Goal: Task Accomplishment & Management: Manage account settings

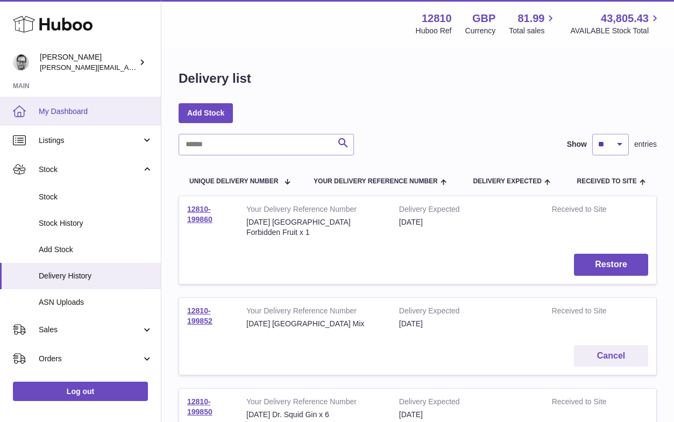
click at [77, 108] on span "My Dashboard" at bounding box center [96, 111] width 114 height 10
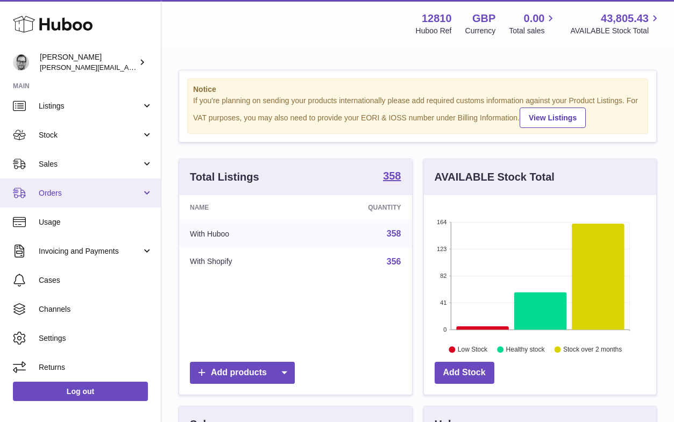
scroll to position [37, 0]
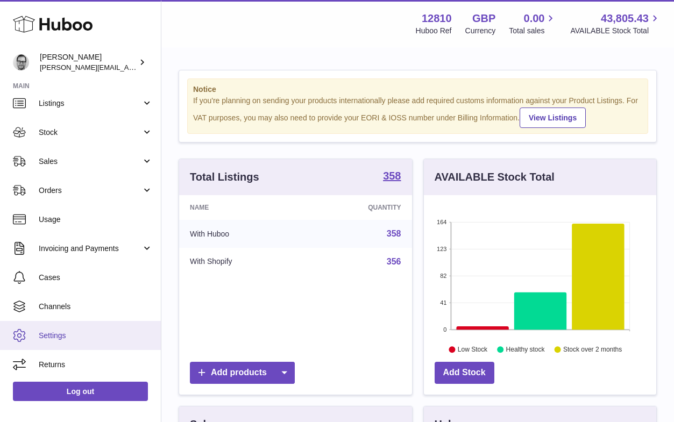
click at [66, 336] on span "Settings" at bounding box center [96, 336] width 114 height 10
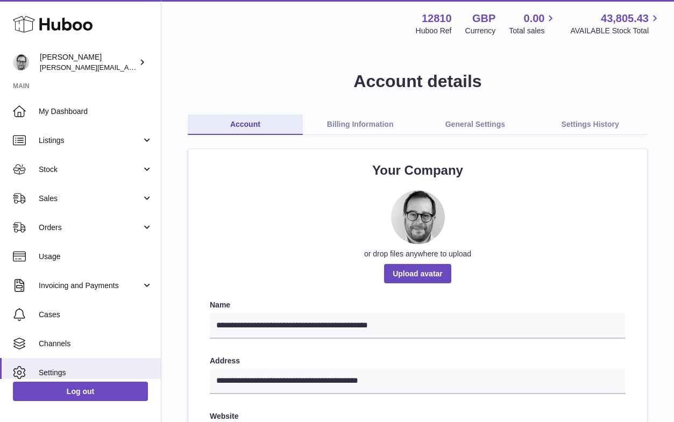
click at [473, 118] on link "General Settings" at bounding box center [475, 125] width 115 height 20
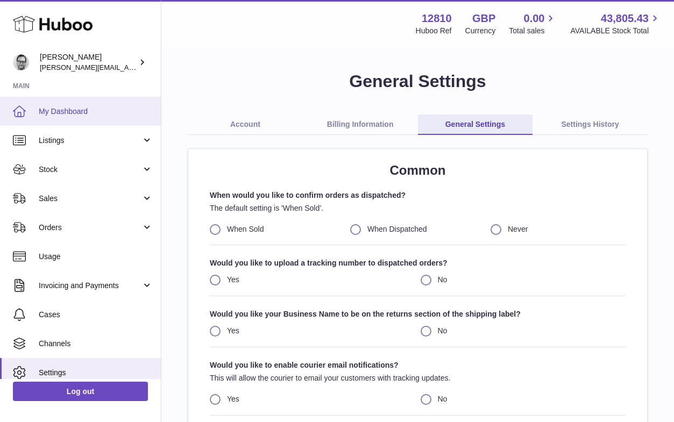
click at [47, 109] on span "My Dashboard" at bounding box center [96, 111] width 114 height 10
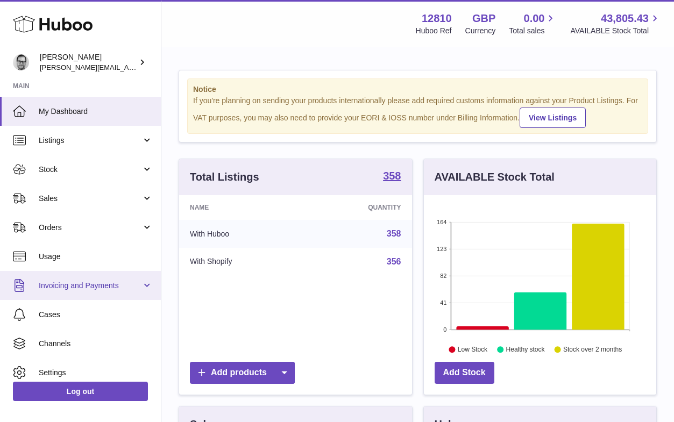
click at [60, 278] on link "Invoicing and Payments" at bounding box center [80, 285] width 161 height 29
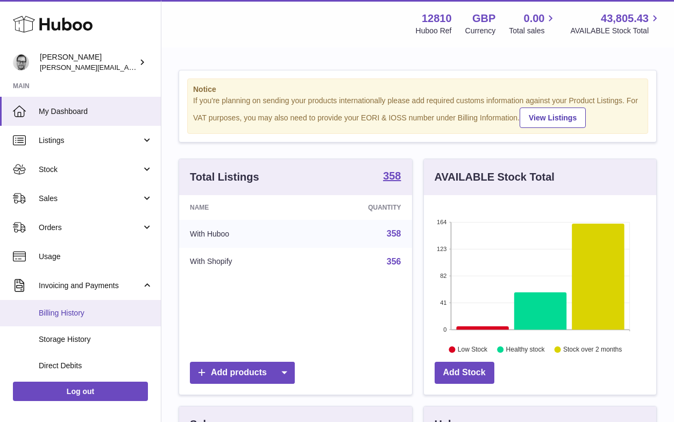
click at [58, 313] on span "Billing History" at bounding box center [96, 313] width 114 height 10
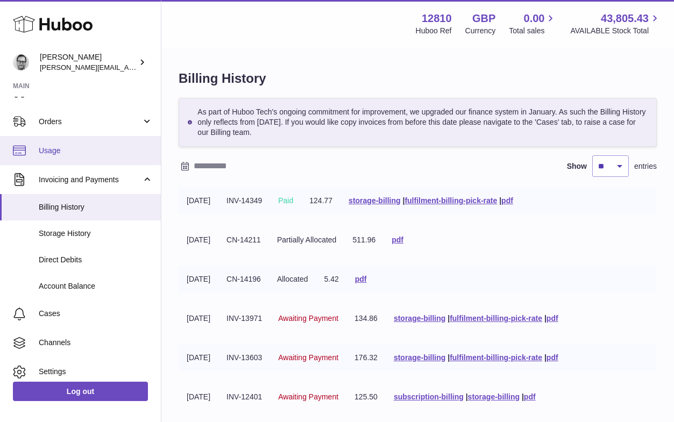
scroll to position [142, 0]
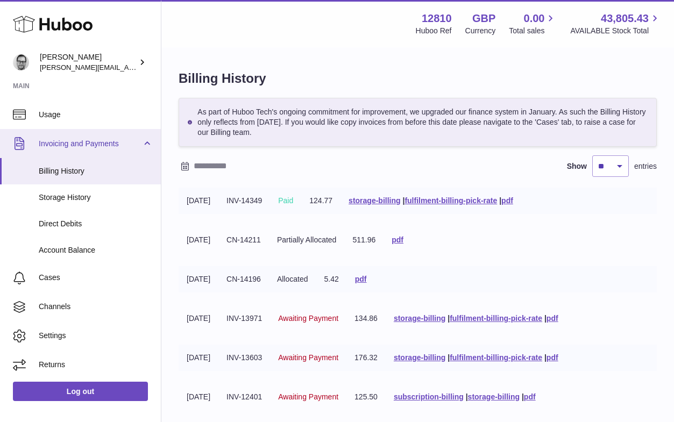
click at [65, 140] on span "Invoicing and Payments" at bounding box center [90, 144] width 103 height 10
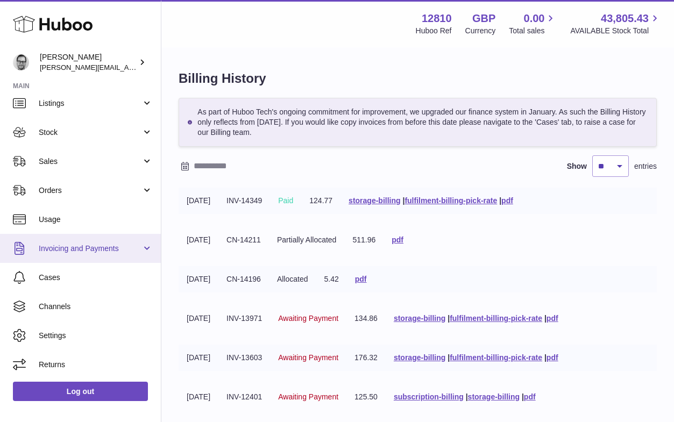
scroll to position [37, 0]
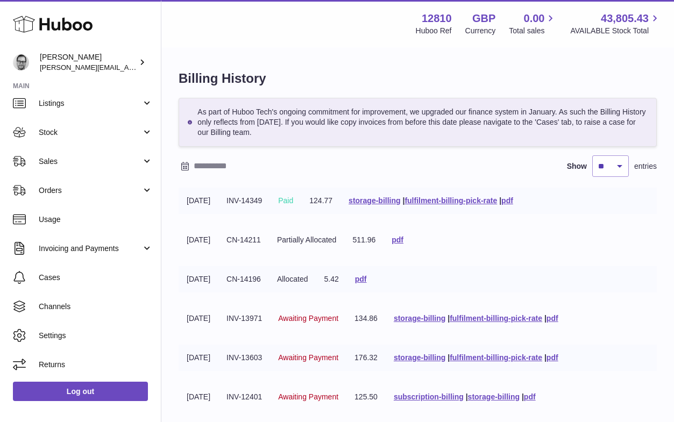
click at [337, 68] on div "Billing History As part of Huboo Tech's ongoing commitment for improvement, we …" at bounding box center [417, 338] width 512 height 580
